Goal: Transaction & Acquisition: Download file/media

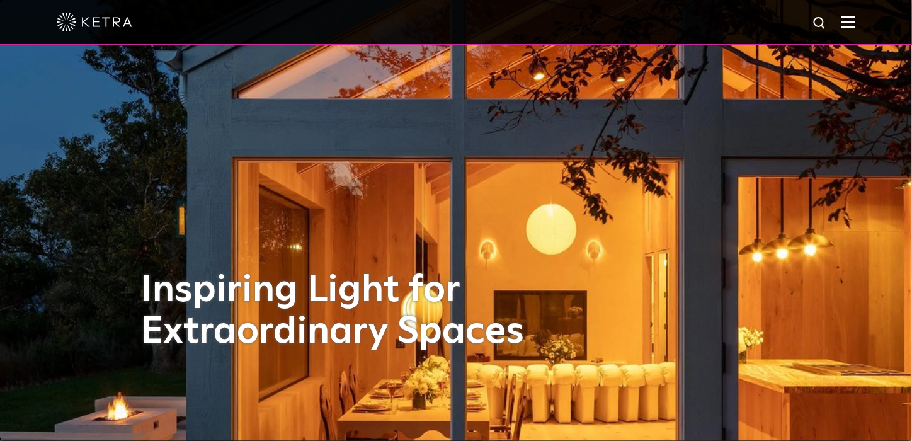
click at [856, 20] on img at bounding box center [849, 22] width 14 height 12
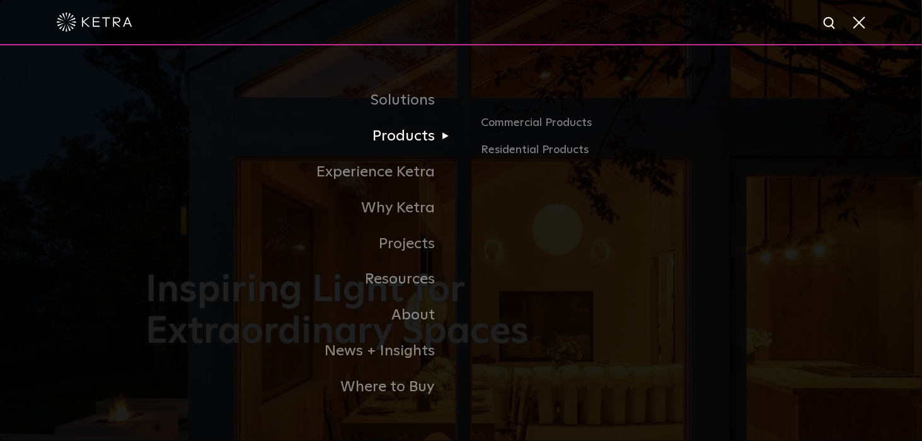
click at [405, 138] on link "Products" at bounding box center [303, 136] width 315 height 36
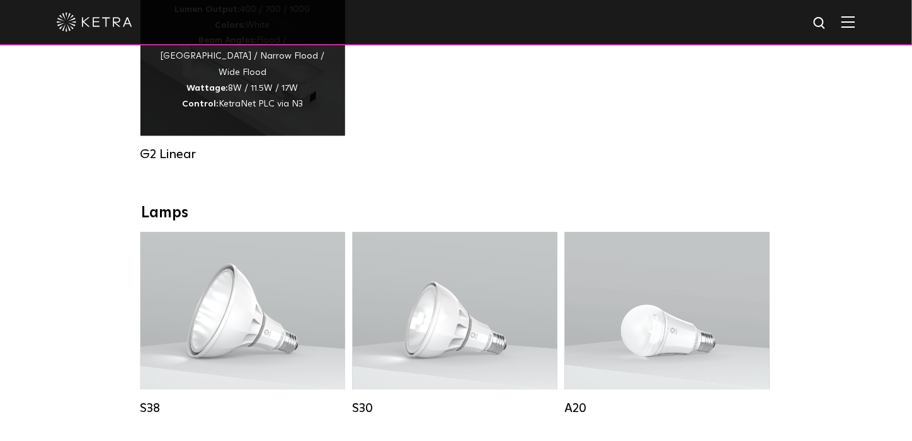
scroll to position [630, 0]
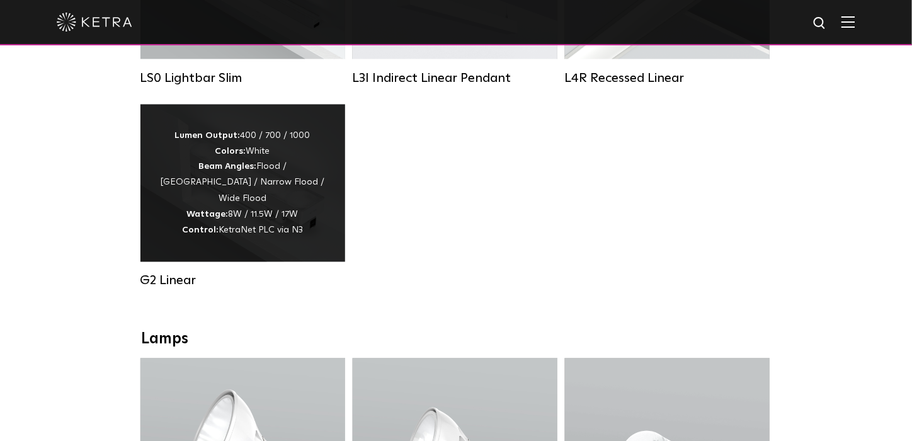
click at [230, 189] on div "Lumen Output: 400 / 700 / 1000 Colors: White Beam Angles: Flood / Graze / Narro…" at bounding box center [242, 183] width 167 height 111
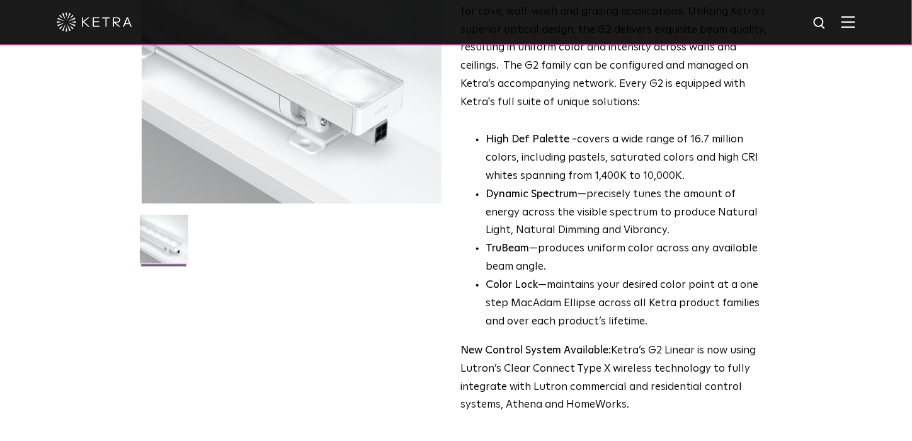
scroll to position [63, 0]
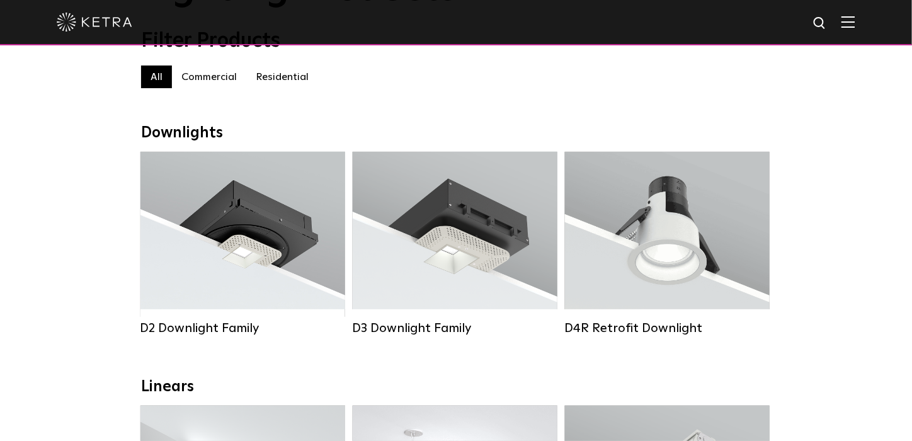
scroll to position [189, 0]
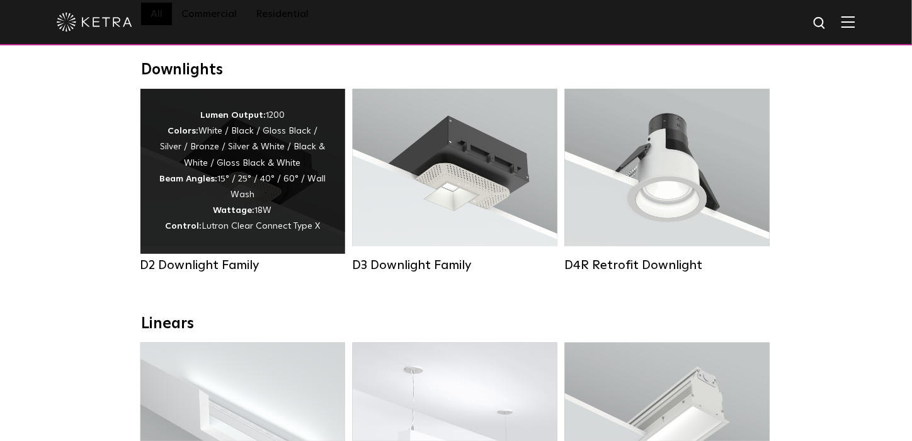
click at [274, 198] on div "Lumen Output: 1200 Colors: White / Black / Gloss Black / Silver / Bronze / Silv…" at bounding box center [242, 171] width 167 height 127
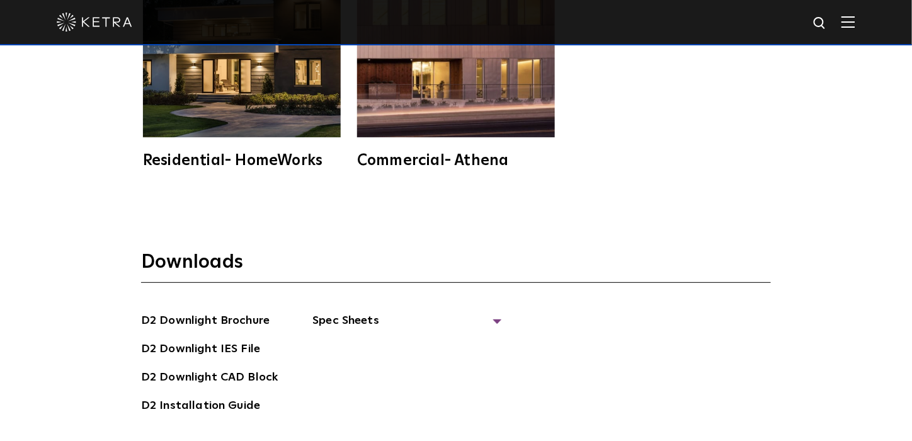
scroll to position [3276, 0]
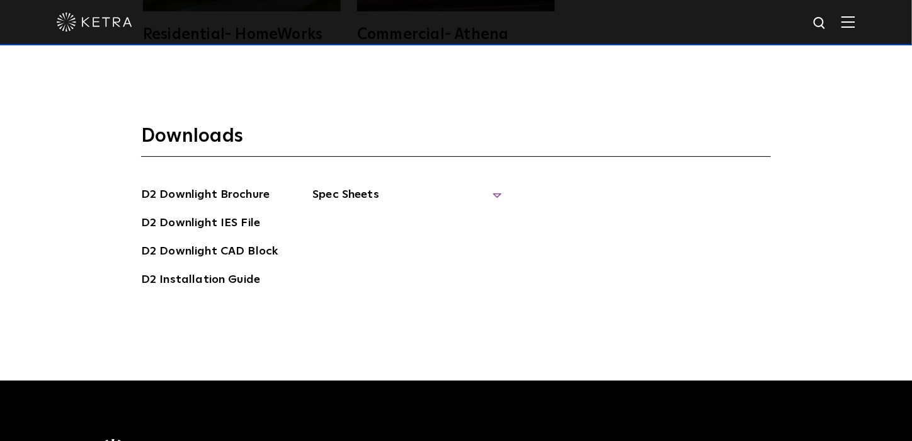
click at [497, 186] on span "Spec Sheets" at bounding box center [407, 200] width 189 height 28
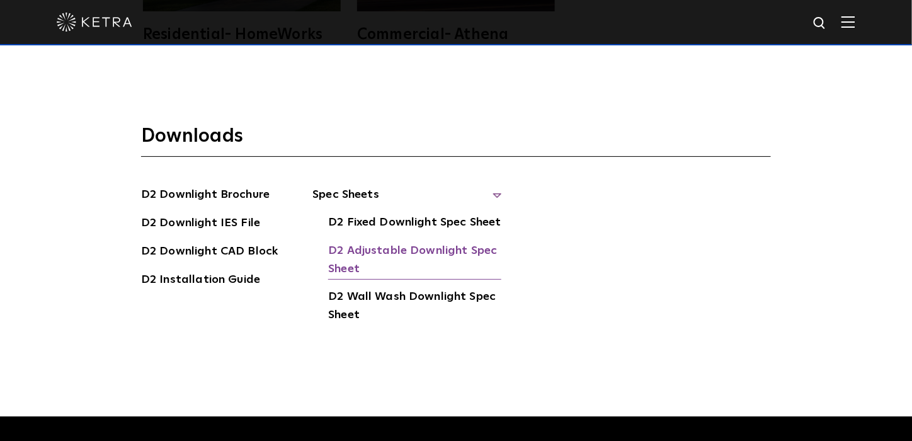
click at [463, 242] on link "D2 Adjustable Downlight Spec Sheet" at bounding box center [414, 261] width 173 height 38
